Goal: Find specific page/section: Find specific page/section

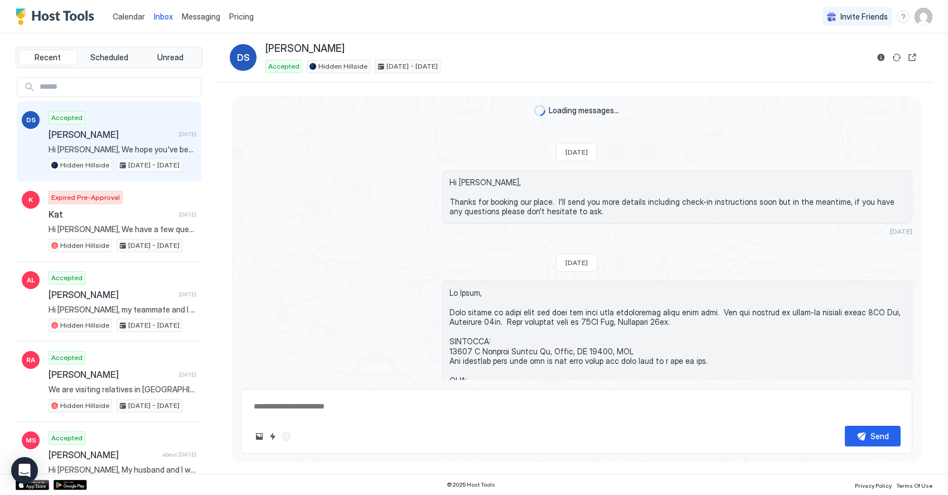
scroll to position [1001, 0]
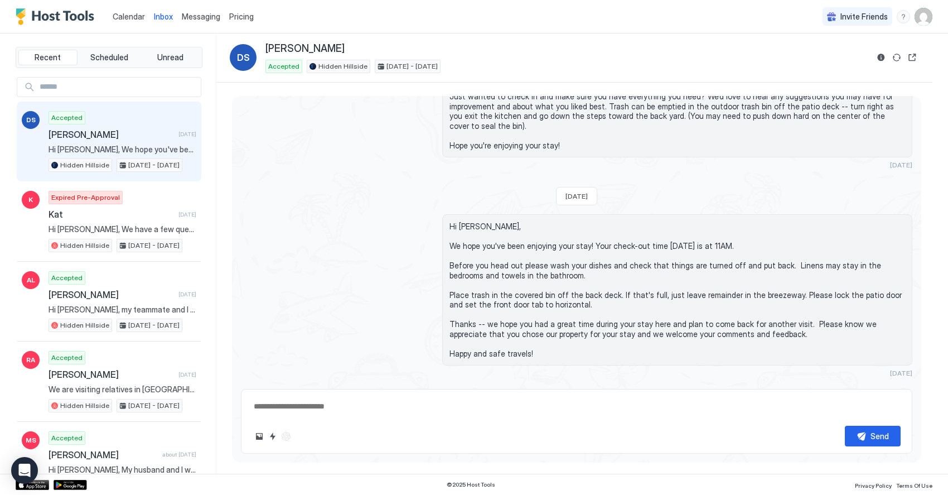
click at [123, 16] on span "Calendar" at bounding box center [129, 16] width 32 height 9
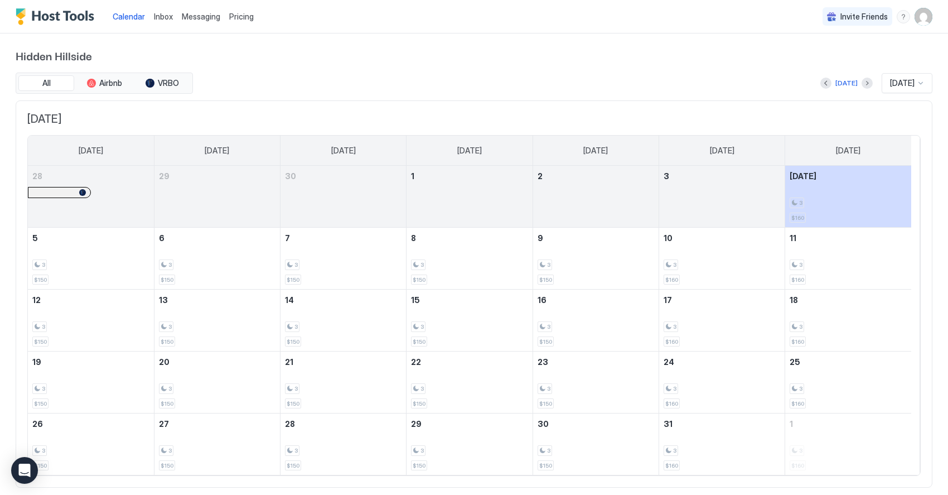
click at [158, 16] on span "Inbox" at bounding box center [163, 16] width 19 height 9
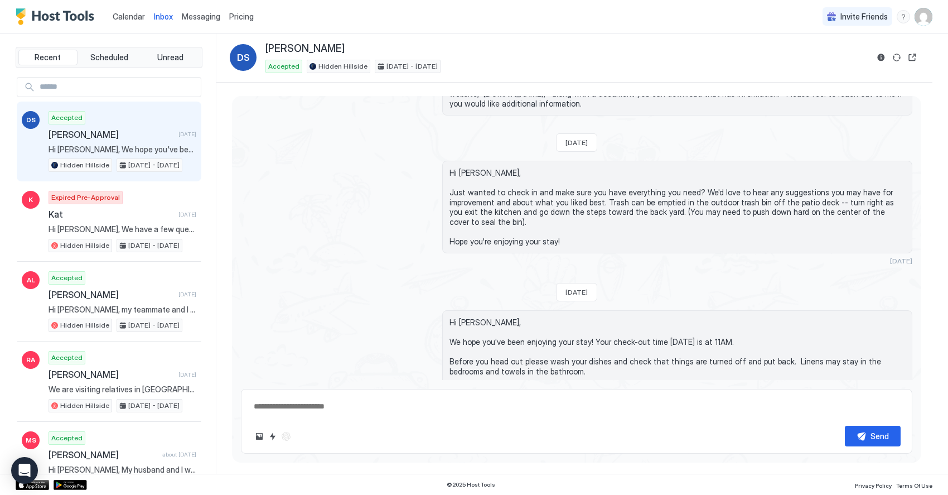
scroll to position [1001, 0]
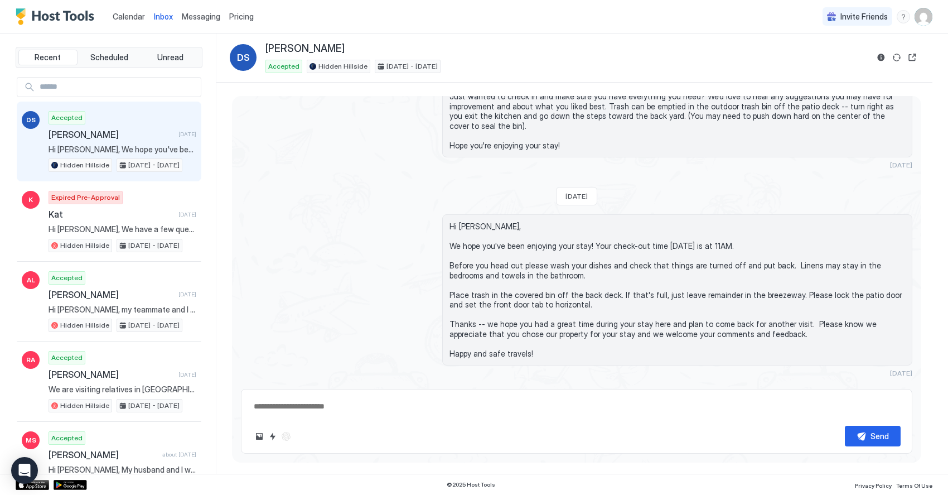
click at [124, 18] on span "Calendar" at bounding box center [129, 16] width 32 height 9
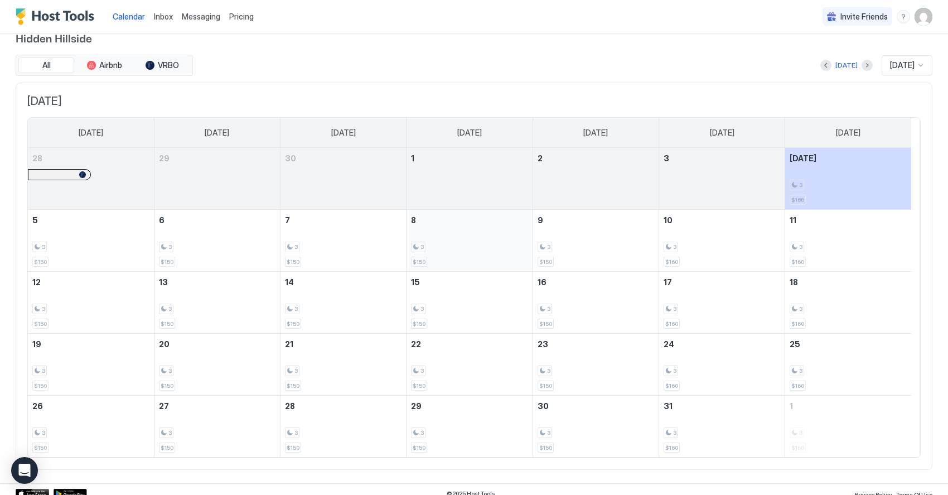
scroll to position [26, 0]
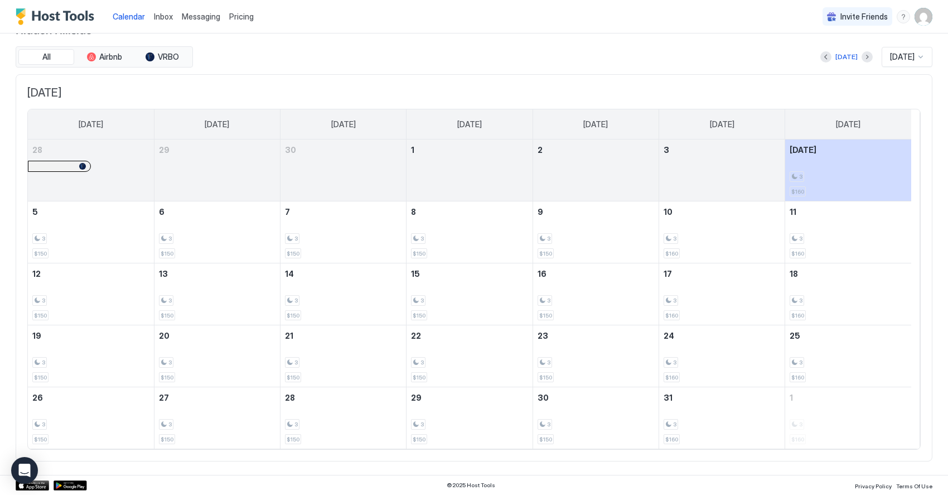
click at [161, 15] on span "Inbox" at bounding box center [163, 16] width 19 height 9
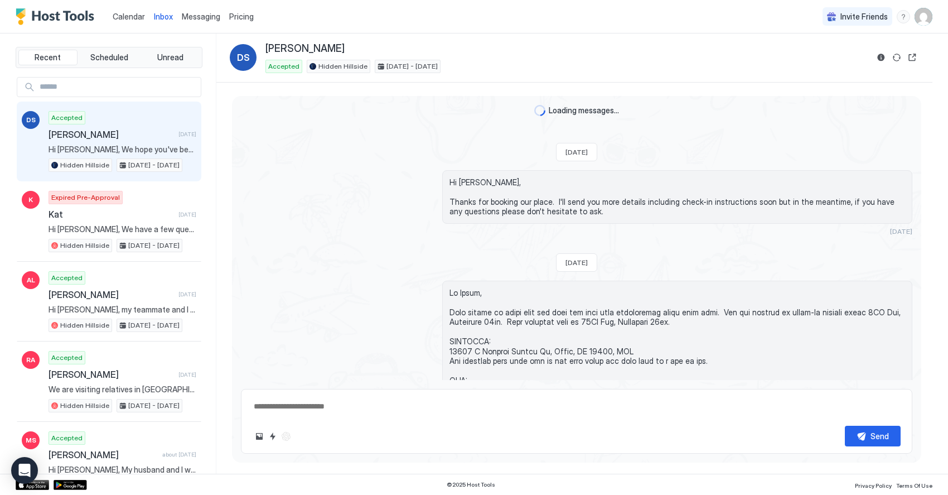
scroll to position [1001, 0]
